Goal: Transaction & Acquisition: Purchase product/service

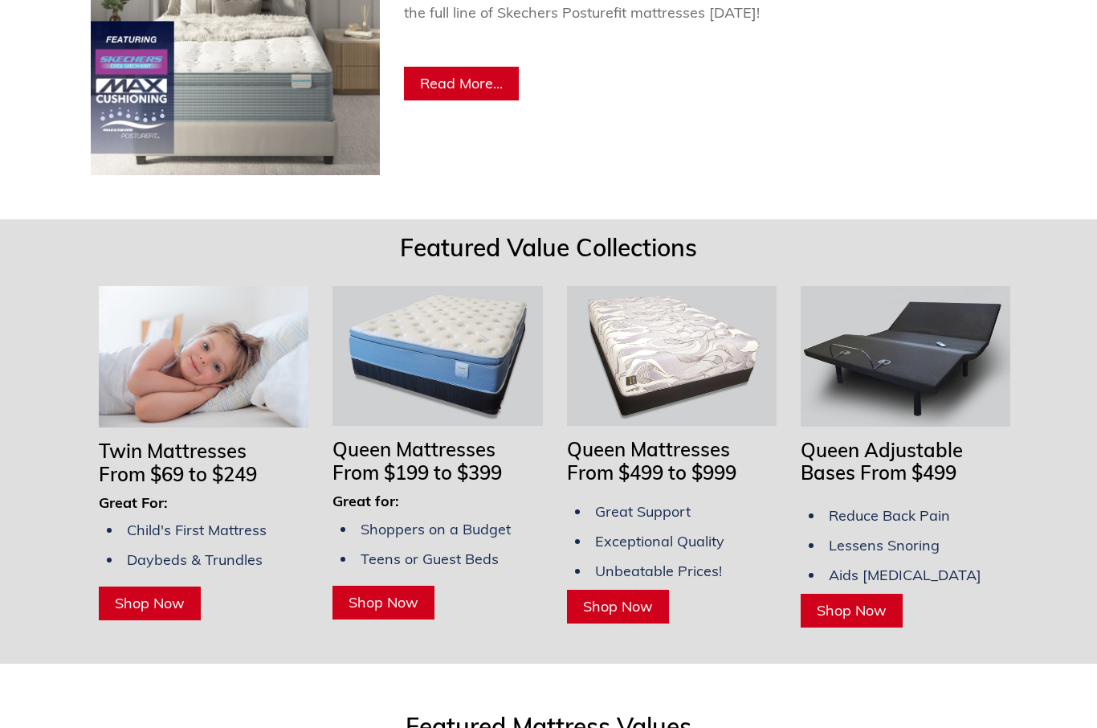
scroll to position [1133, 0]
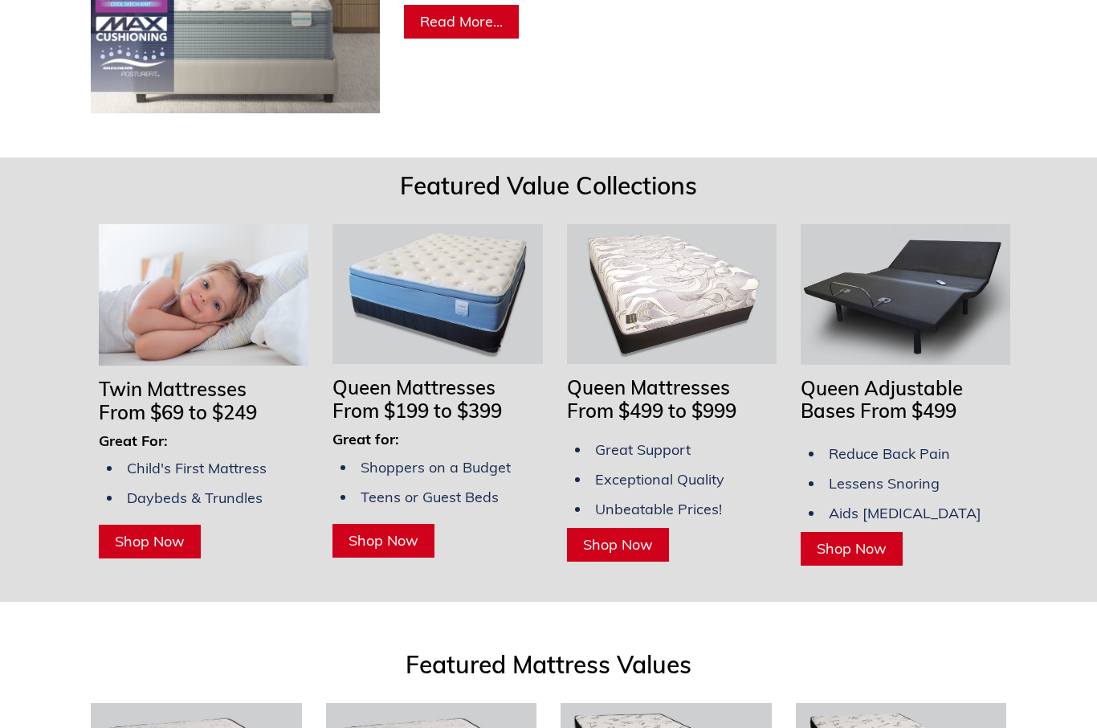
click at [873, 540] on span "Shop Now" at bounding box center [852, 549] width 70 height 18
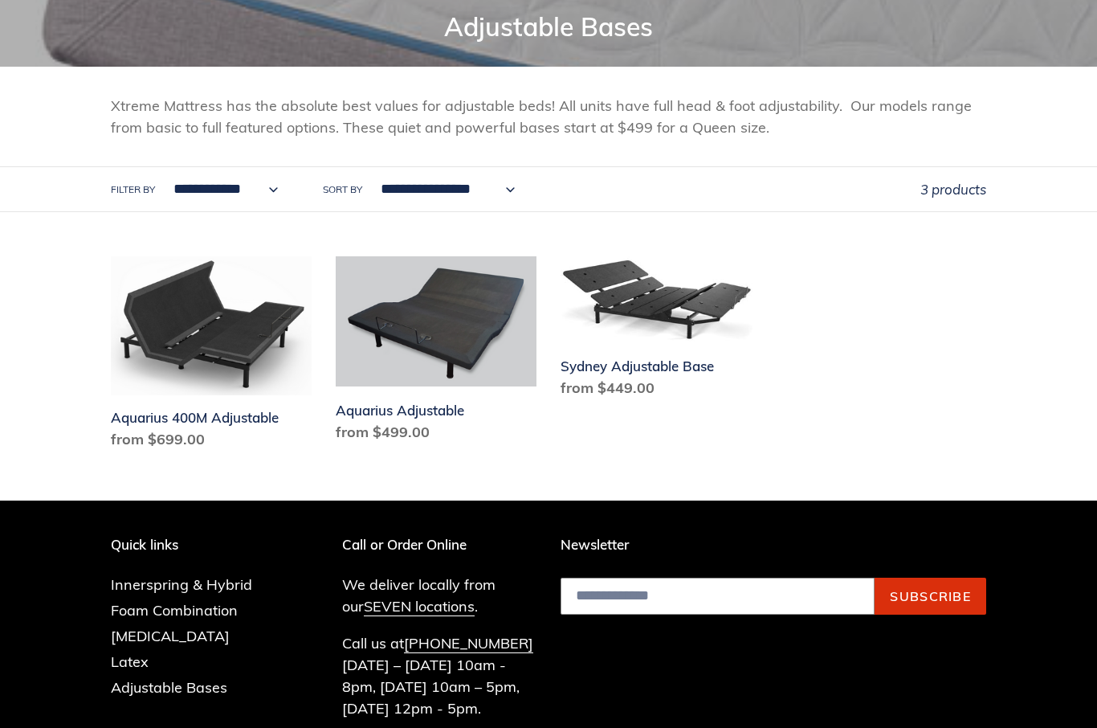
scroll to position [209, 0]
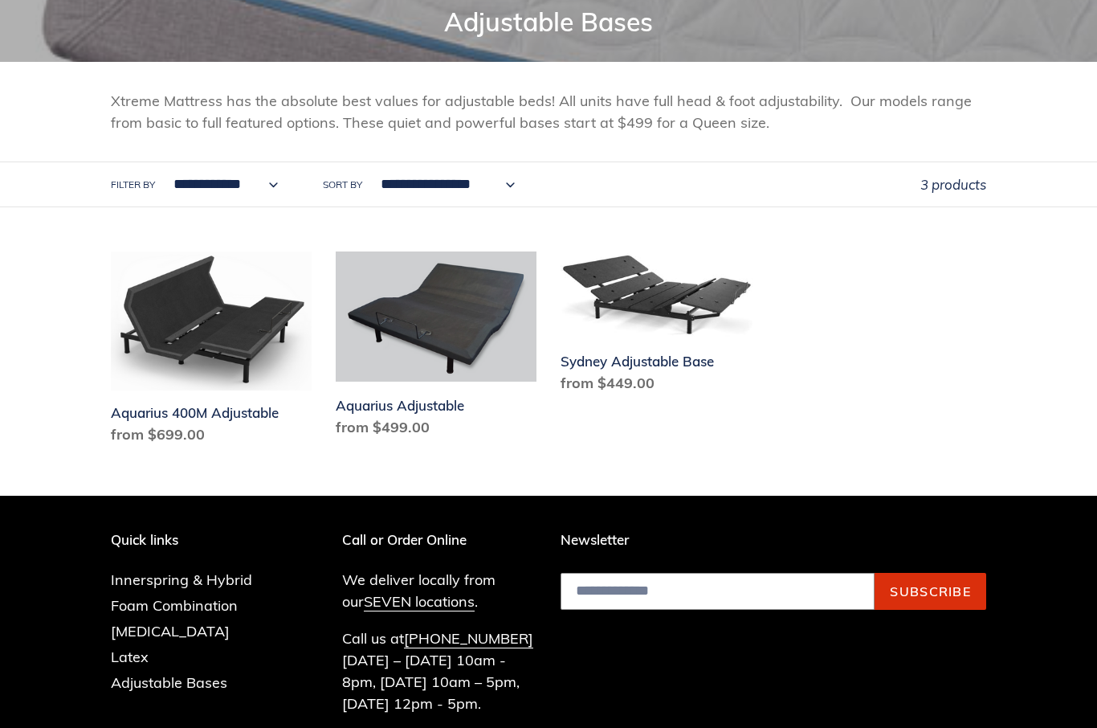
click at [283, 181] on select "**********" at bounding box center [221, 185] width 125 height 44
select select "**********"
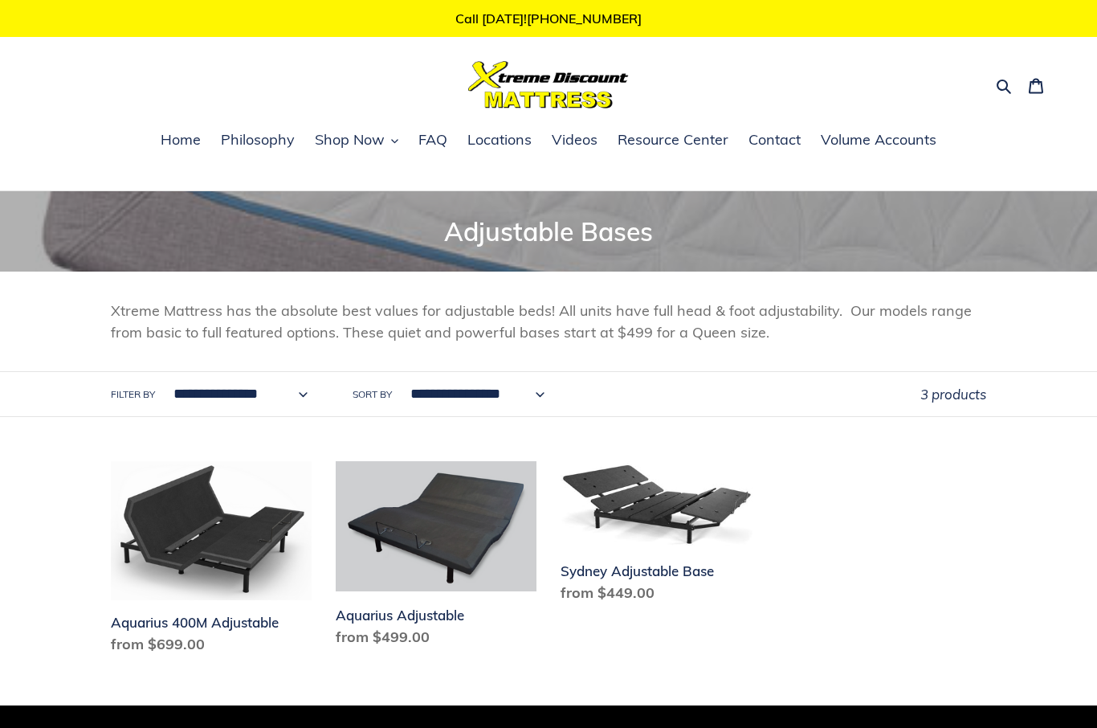
click at [374, 137] on span "Shop Now" at bounding box center [350, 139] width 70 height 19
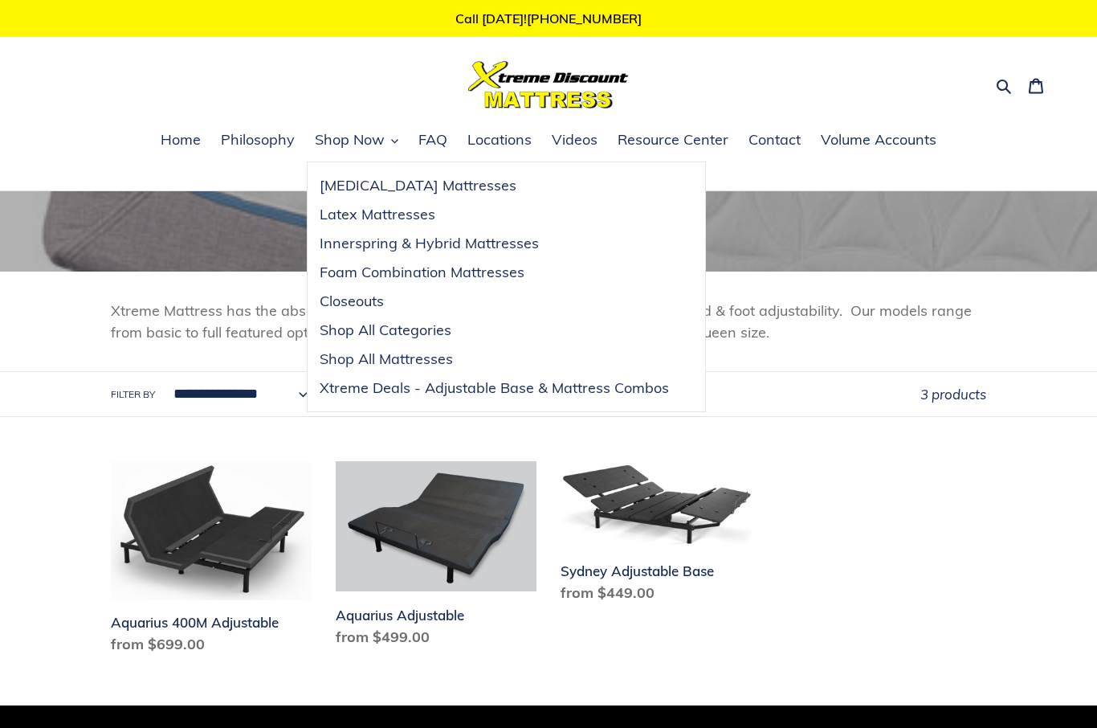
click at [420, 210] on span "Latex Mattresses" at bounding box center [378, 214] width 116 height 19
click at [379, 133] on span "Shop Now" at bounding box center [350, 139] width 70 height 19
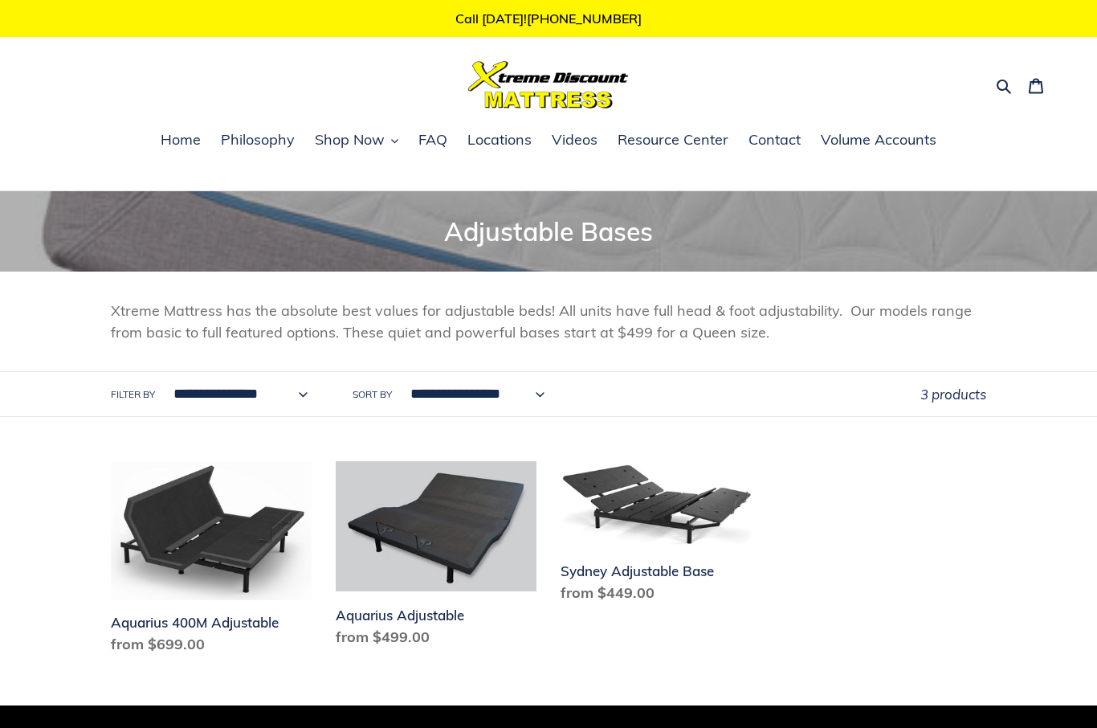
click at [393, 137] on icon "button" at bounding box center [394, 140] width 7 height 7
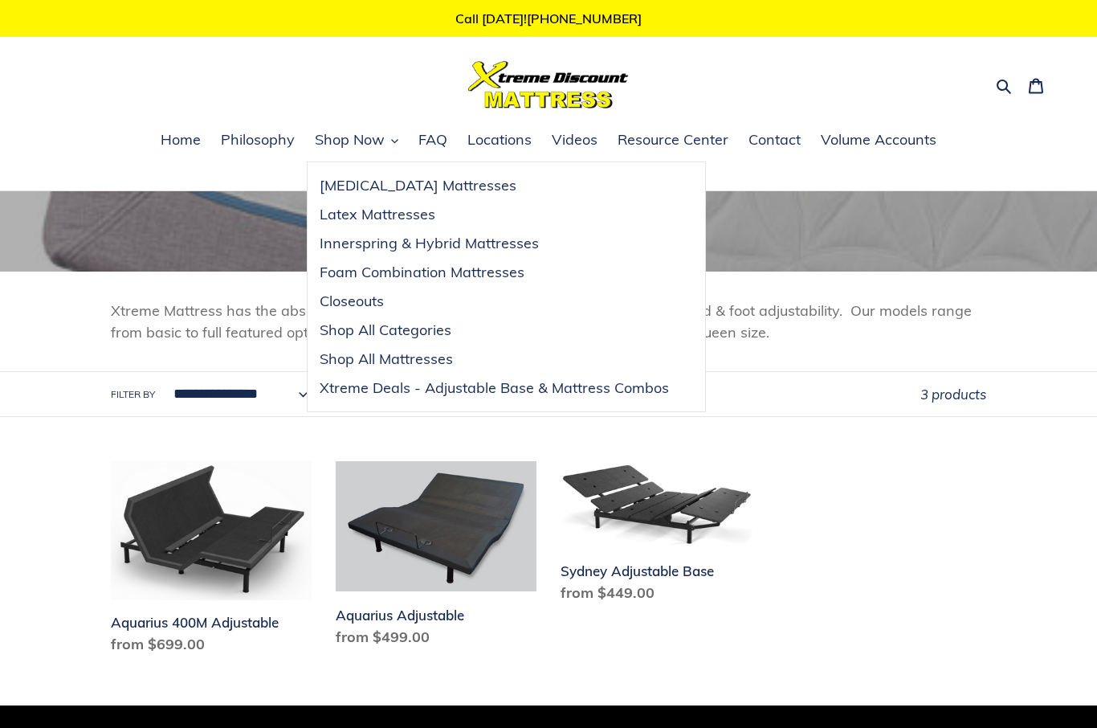
click at [570, 383] on span "Xtreme Deals - Adjustable Base & Mattress Combos" at bounding box center [494, 387] width 349 height 19
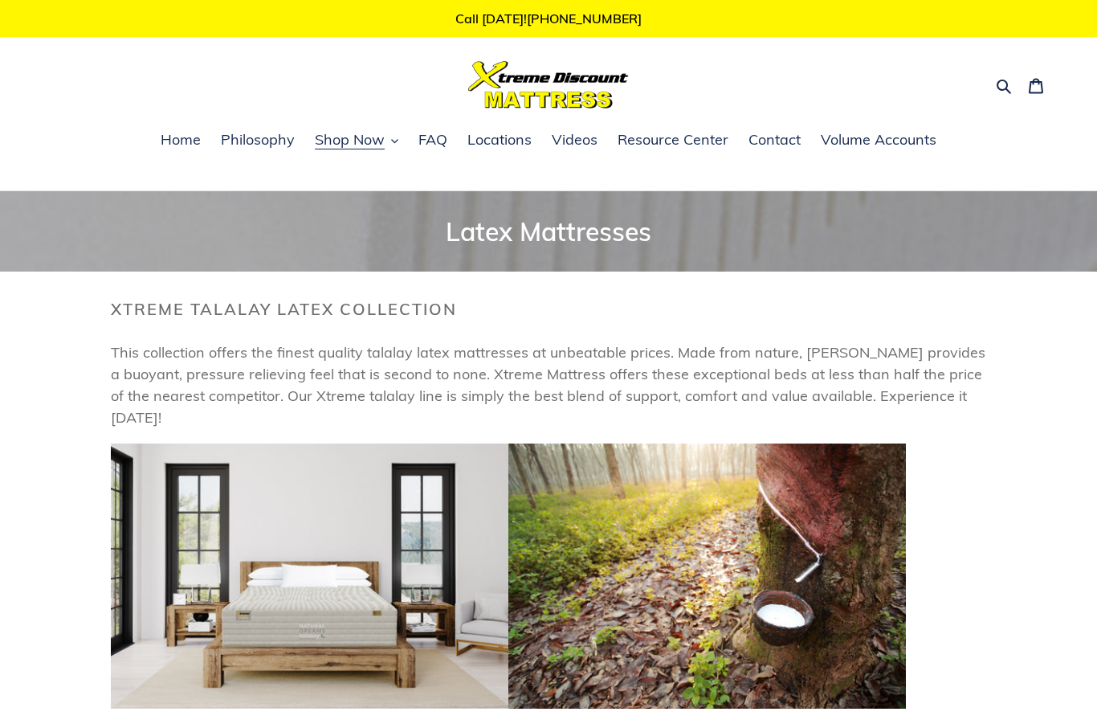
click at [945, 520] on p at bounding box center [549, 578] width 876 height 271
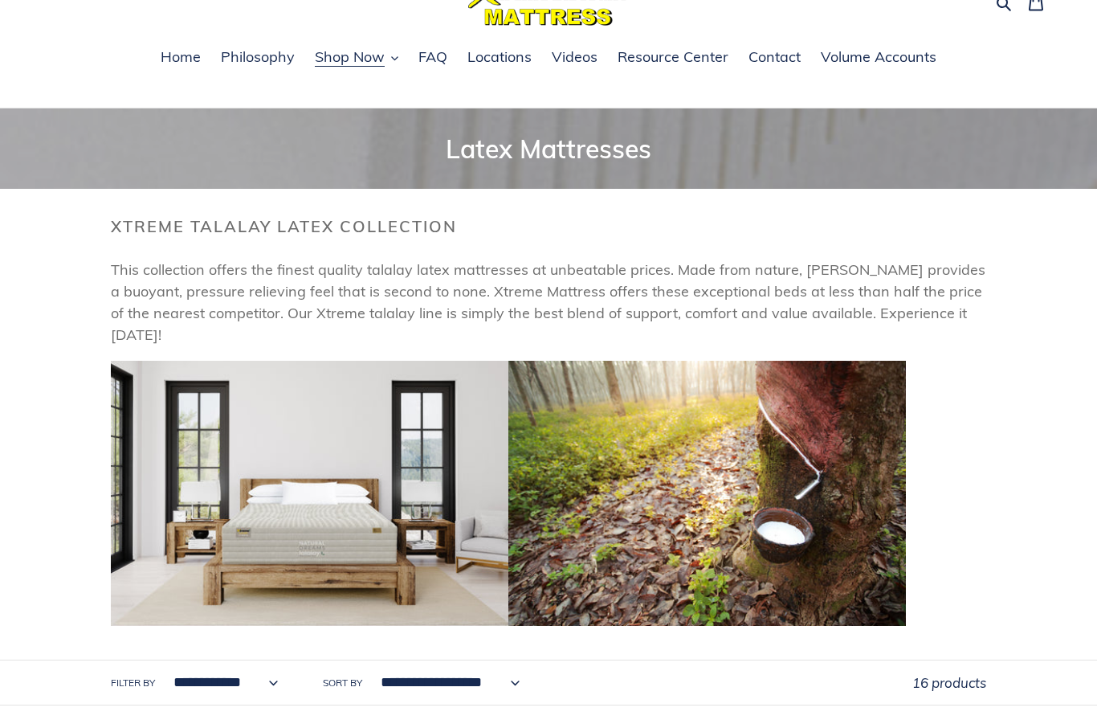
scroll to position [70, 0]
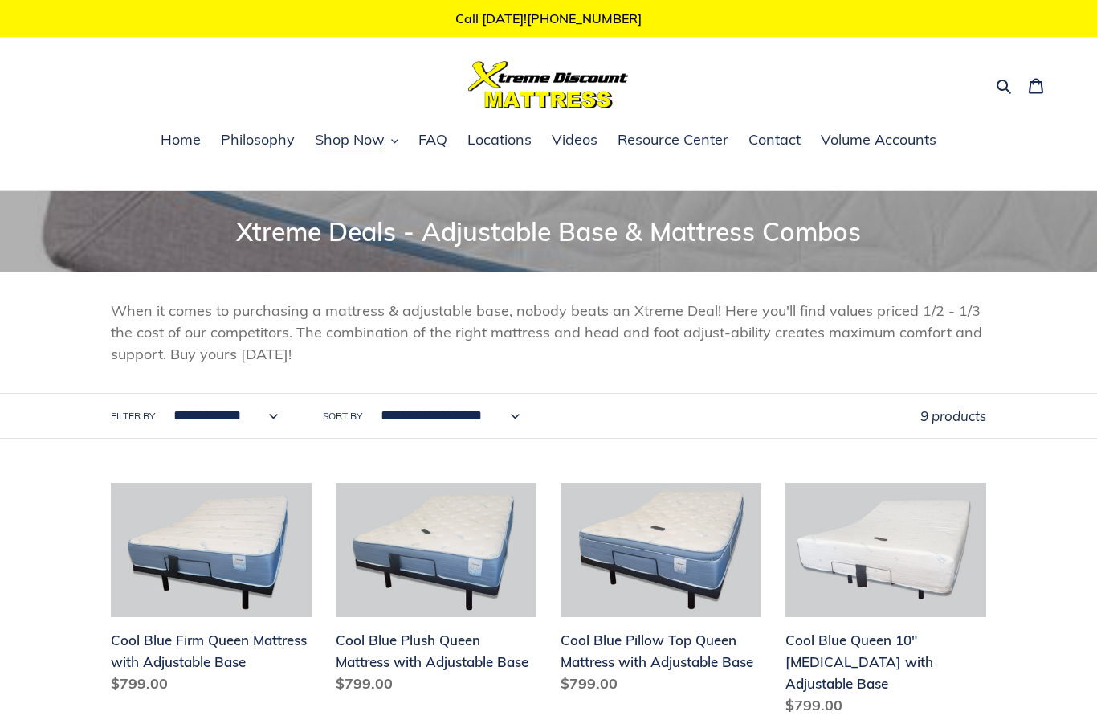
click at [189, 139] on span "Home" at bounding box center [181, 139] width 40 height 19
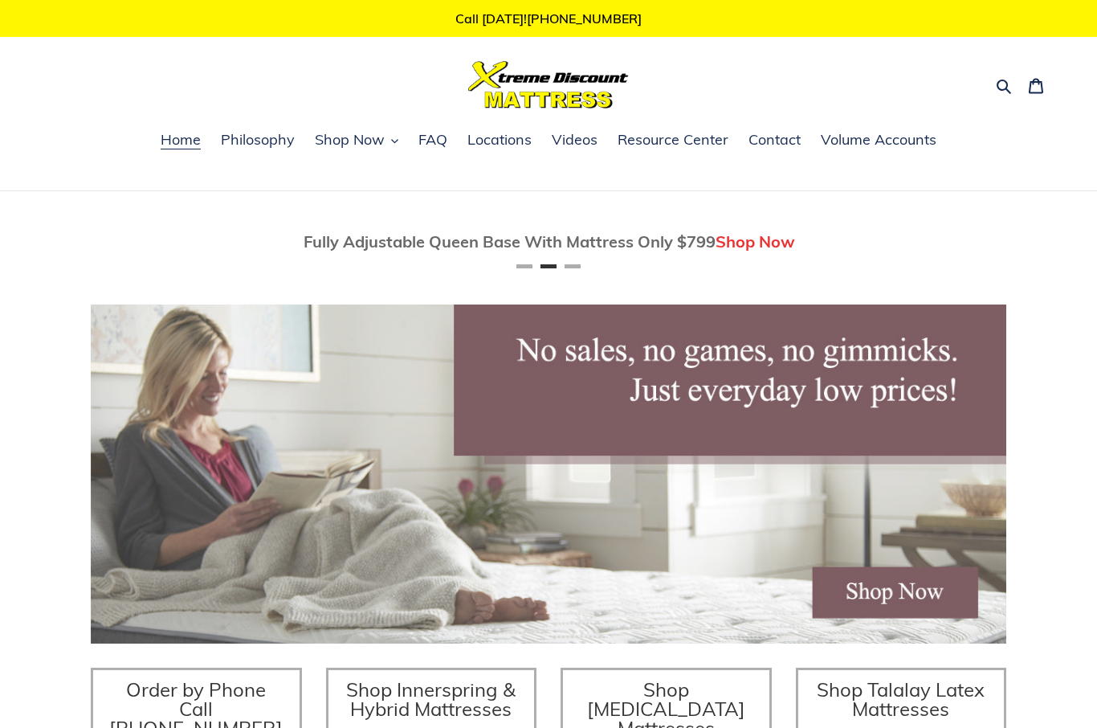
scroll to position [0, 916]
click at [1002, 83] on icon "button" at bounding box center [1004, 86] width 16 height 16
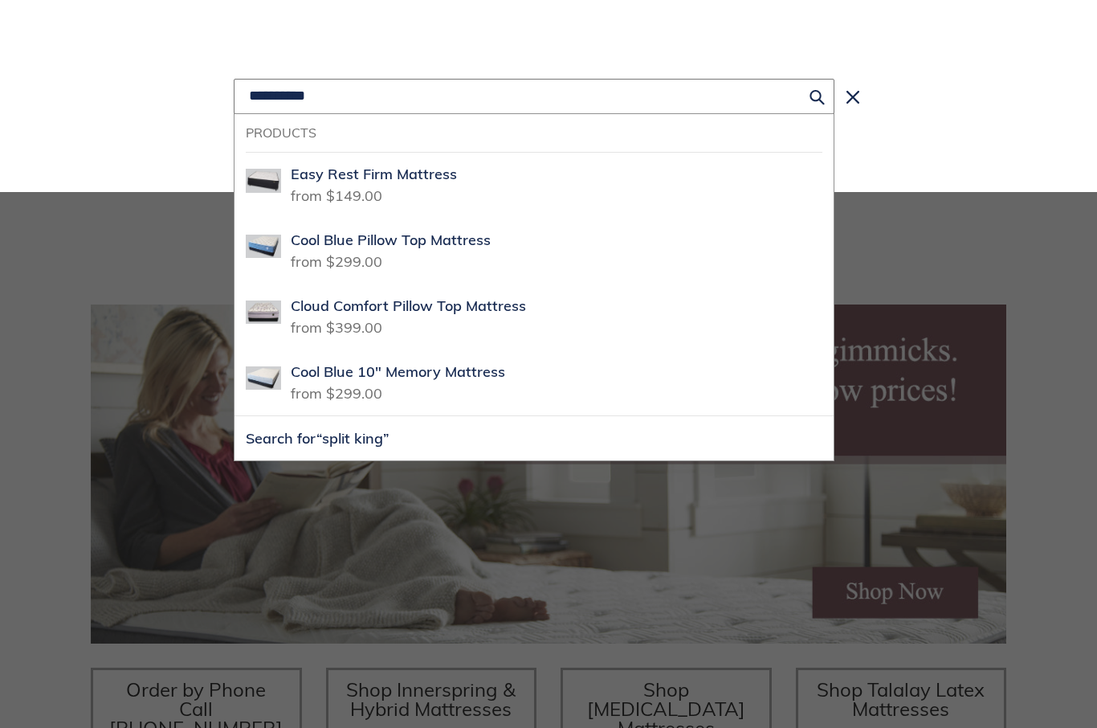
scroll to position [0, 0]
type input "**********"
click at [534, 439] on button "Search for “split king ”" at bounding box center [534, 438] width 599 height 44
